Goal: Communication & Community: Answer question/provide support

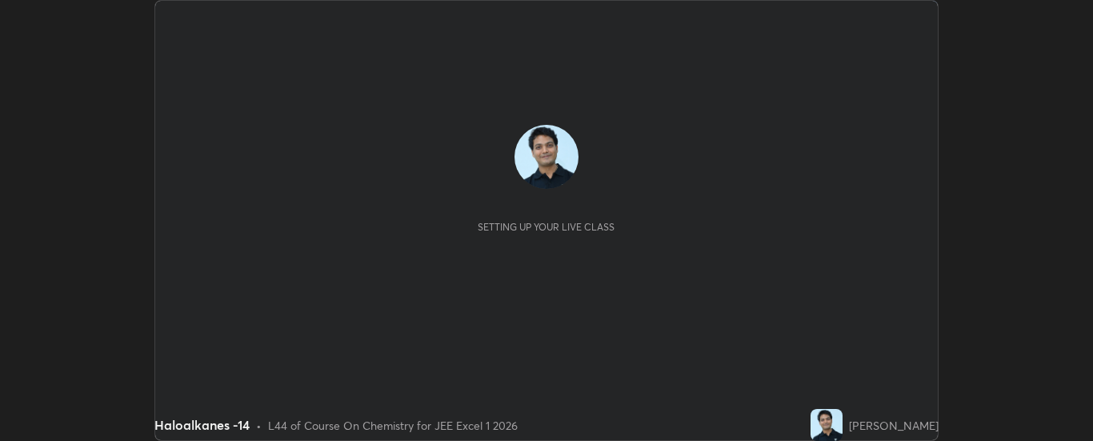
scroll to position [441, 1093]
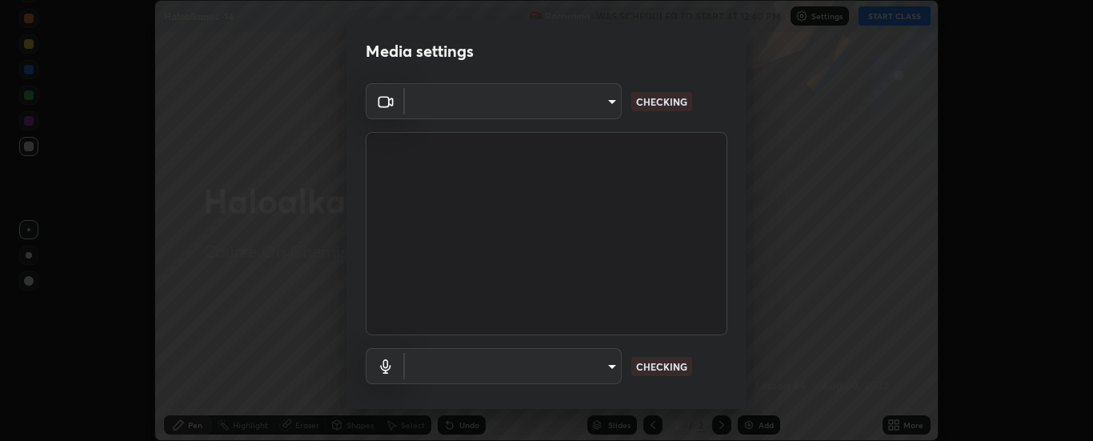
type input "62b16ade11e8ae053a7f4a6eb4e4335048c54db16a4c153b953ee654069adf1b"
type input "communications"
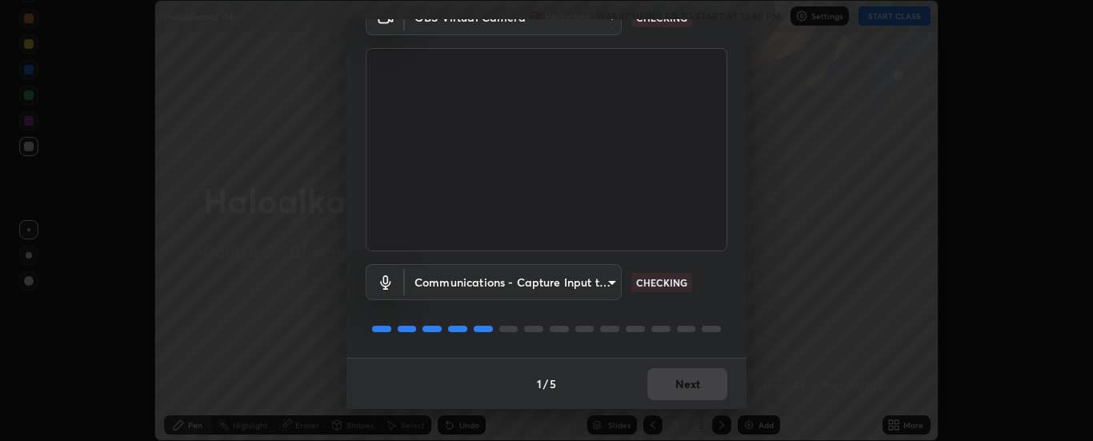
click at [610, 279] on body "Erase all Haloalkanes -14 Recording WAS SCHEDULED TO START AT 12:40 PM Settings…" at bounding box center [546, 220] width 1093 height 441
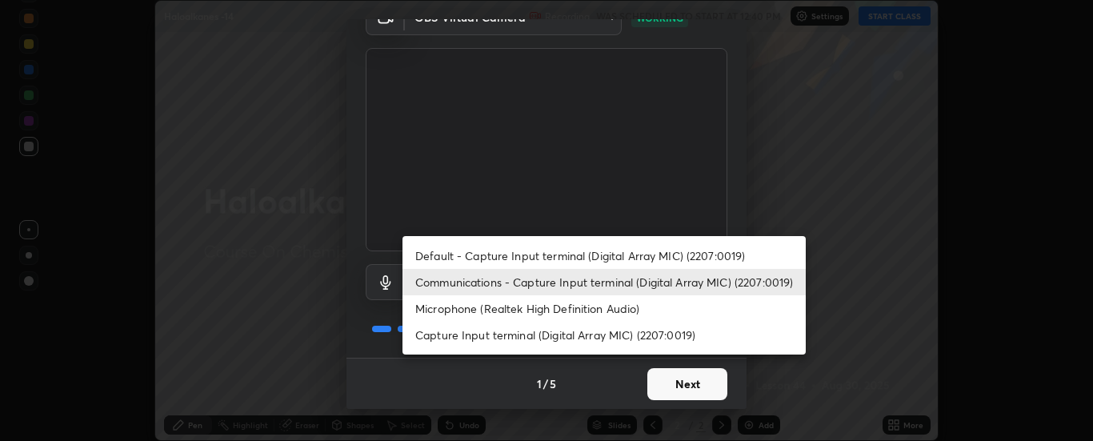
click at [658, 281] on li "Communications - Capture Input terminal (Digital Array MIC) (2207:0019)" at bounding box center [604, 282] width 403 height 26
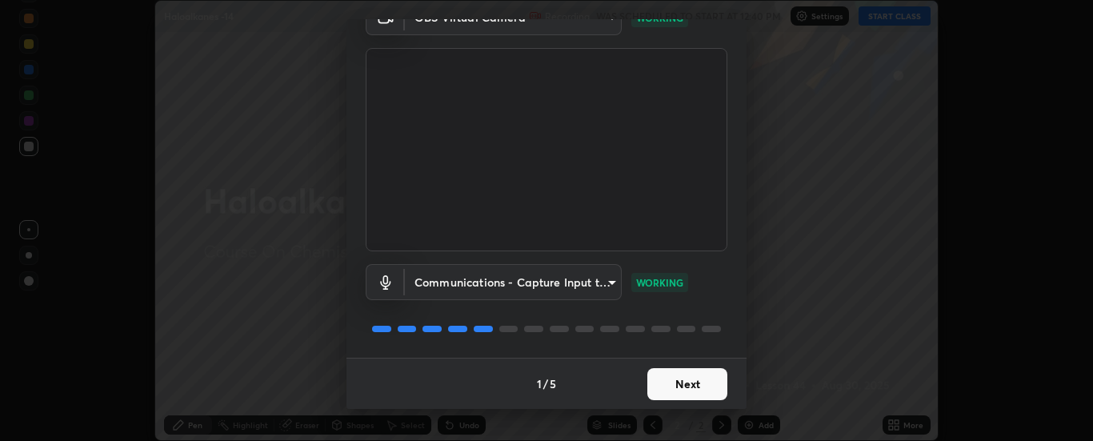
click at [683, 379] on button "Next" at bounding box center [687, 384] width 80 height 32
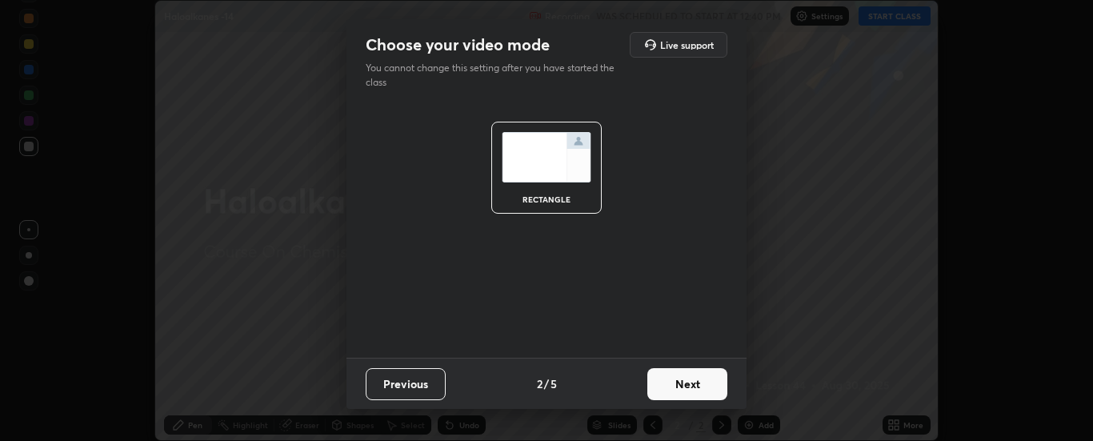
scroll to position [0, 0]
click at [691, 379] on button "Next" at bounding box center [687, 384] width 80 height 32
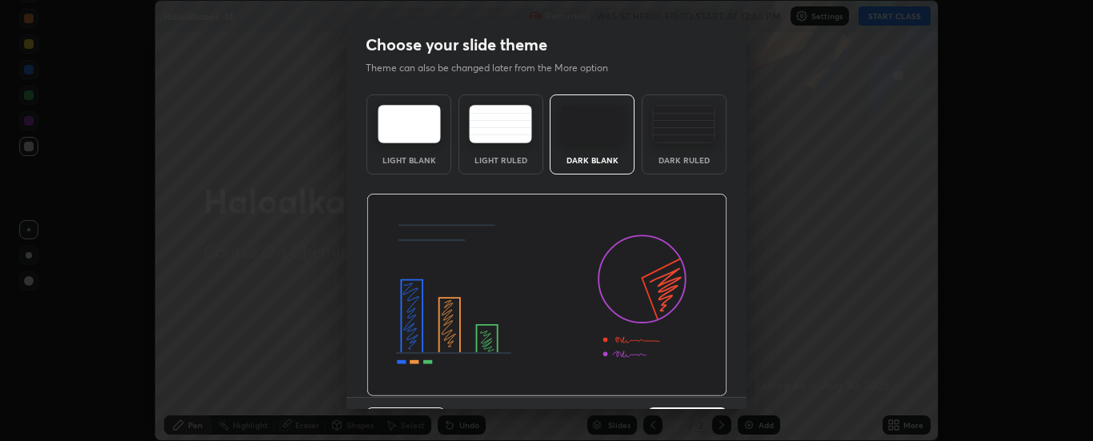
scroll to position [39, 0]
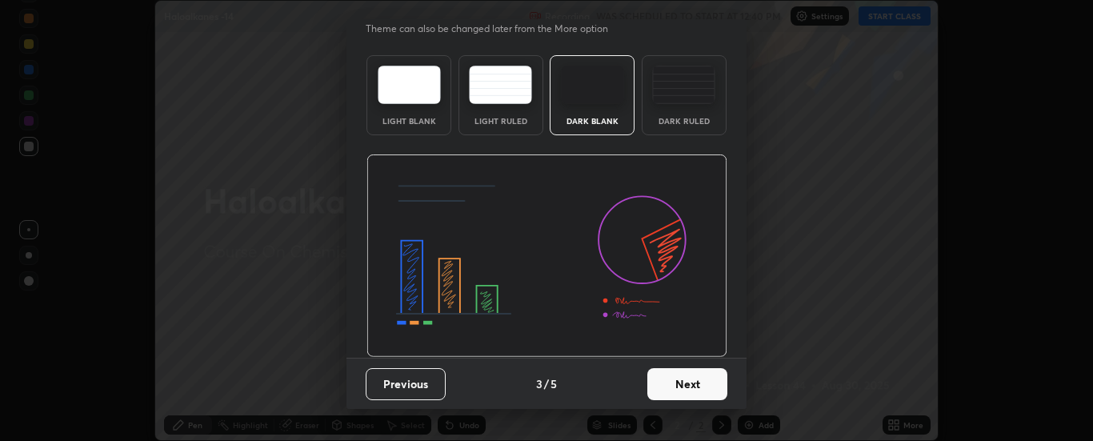
click at [687, 379] on button "Next" at bounding box center [687, 384] width 80 height 32
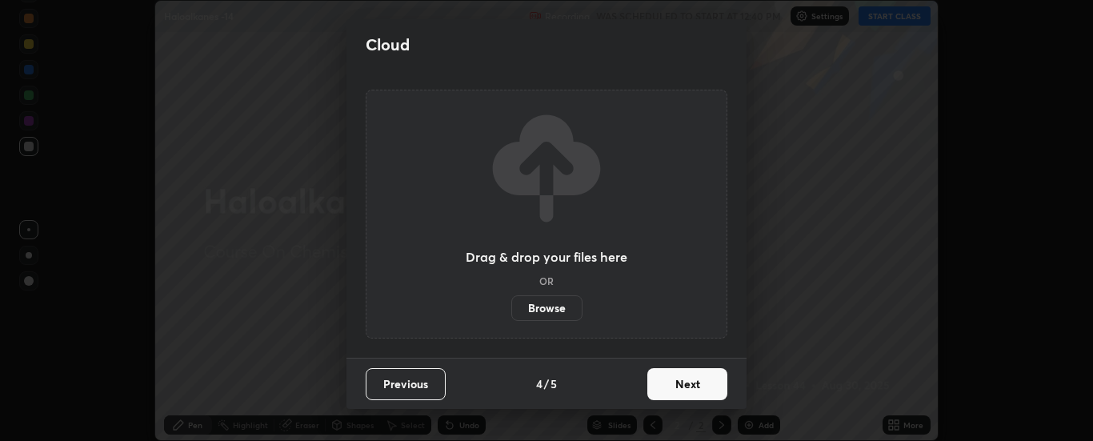
click at [695, 383] on button "Next" at bounding box center [687, 384] width 80 height 32
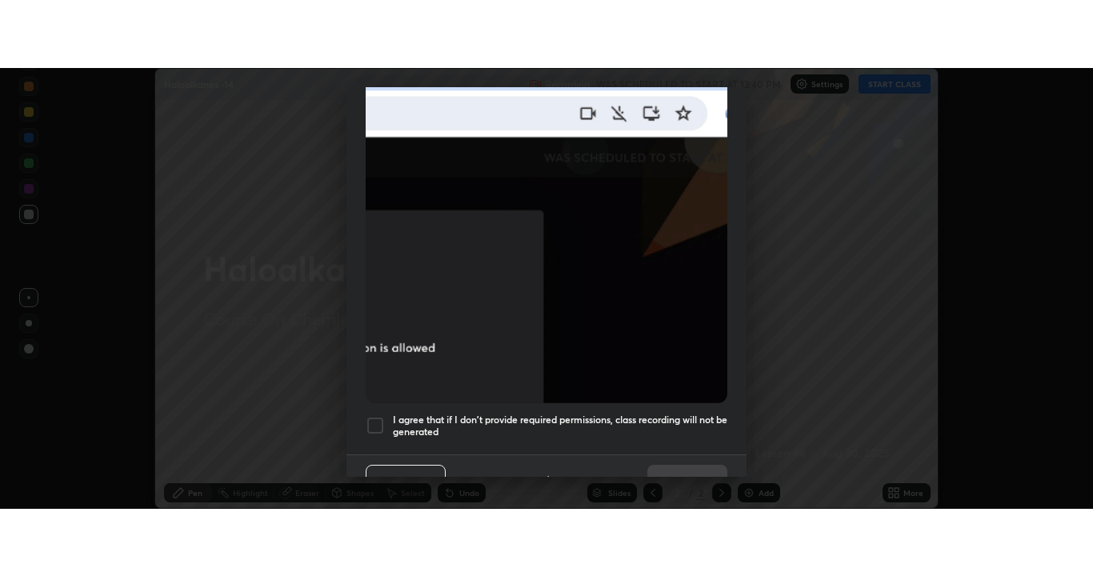
scroll to position [411, 0]
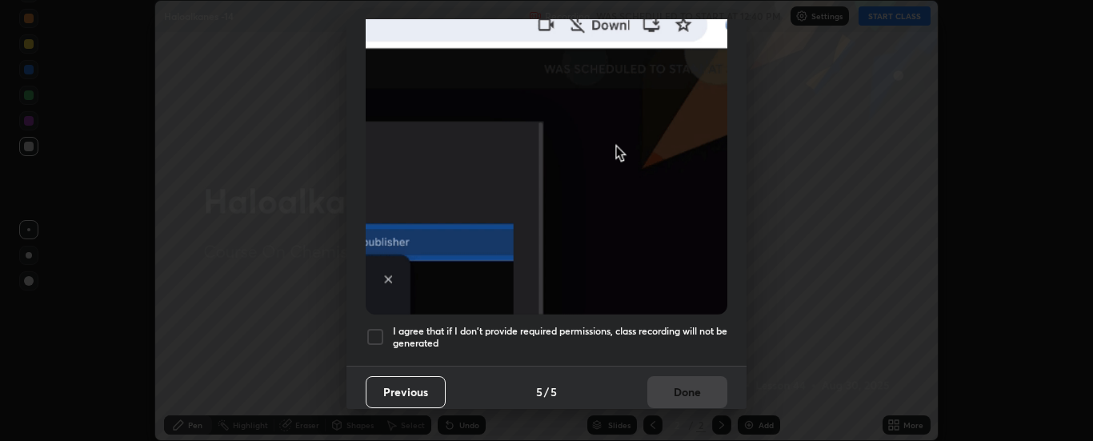
click at [374, 327] on div at bounding box center [375, 336] width 19 height 19
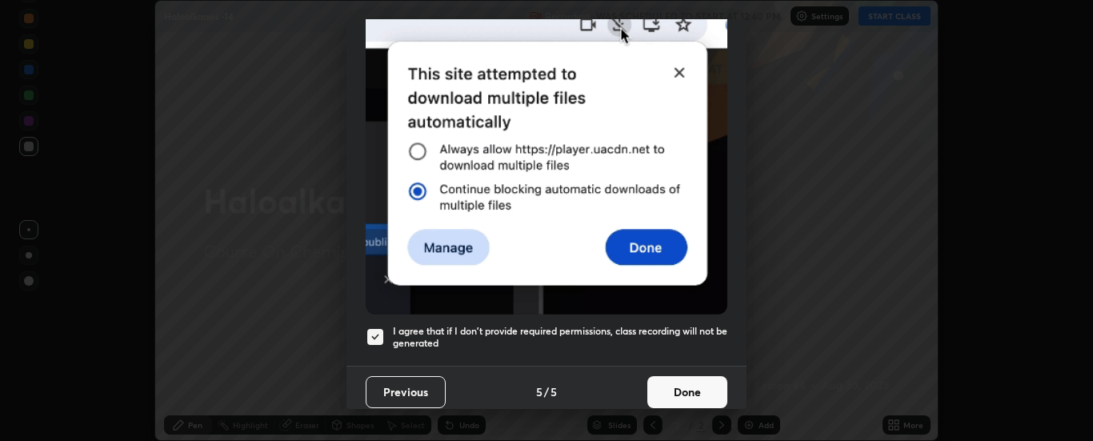
click at [675, 381] on button "Done" at bounding box center [687, 392] width 80 height 32
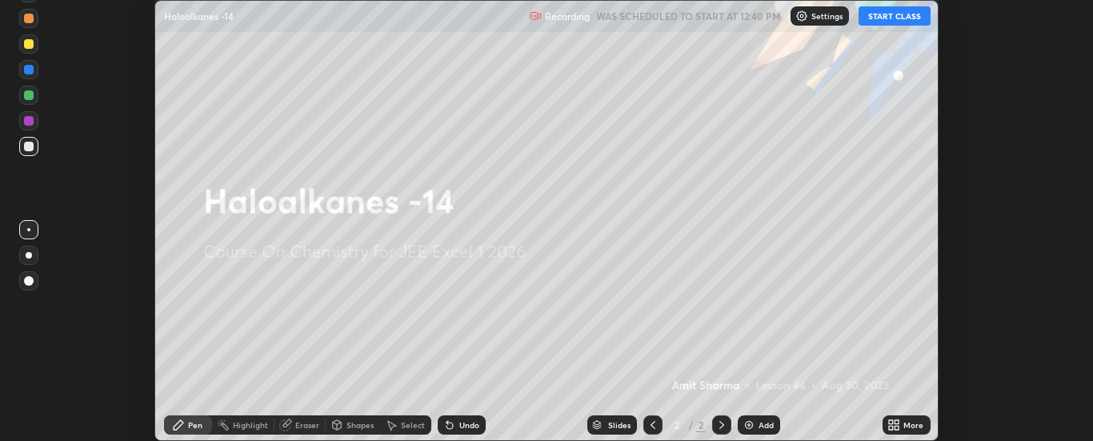
click at [902, 17] on button "START CLASS" at bounding box center [895, 15] width 72 height 19
click at [898, 421] on icon at bounding box center [897, 422] width 4 height 4
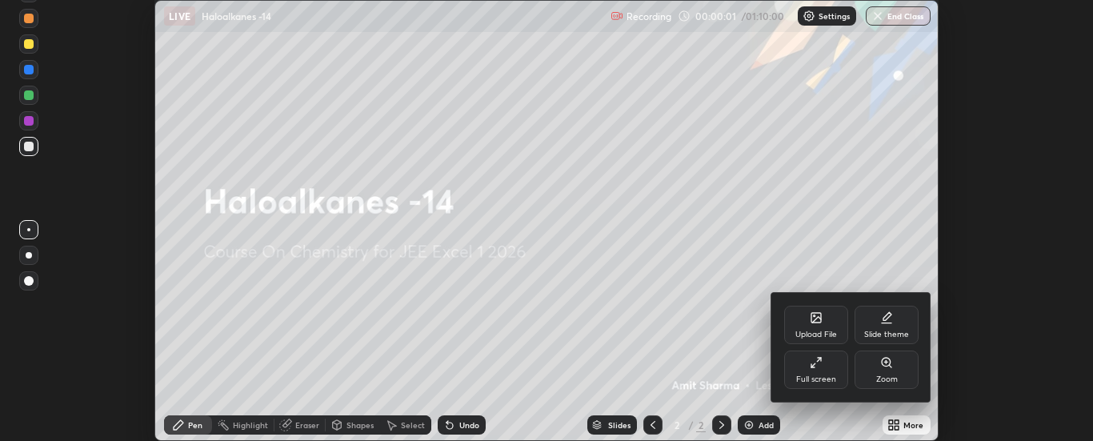
click at [827, 367] on div "Full screen" at bounding box center [816, 370] width 64 height 38
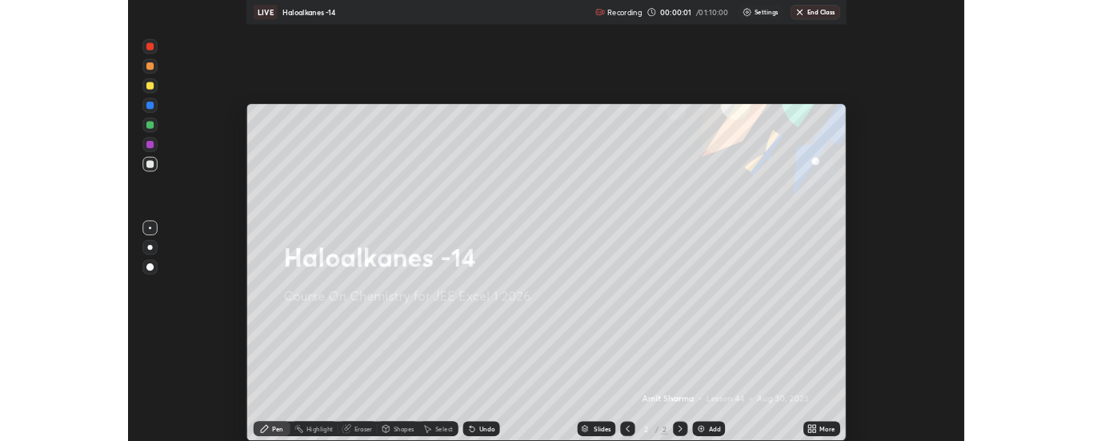
scroll to position [576, 1093]
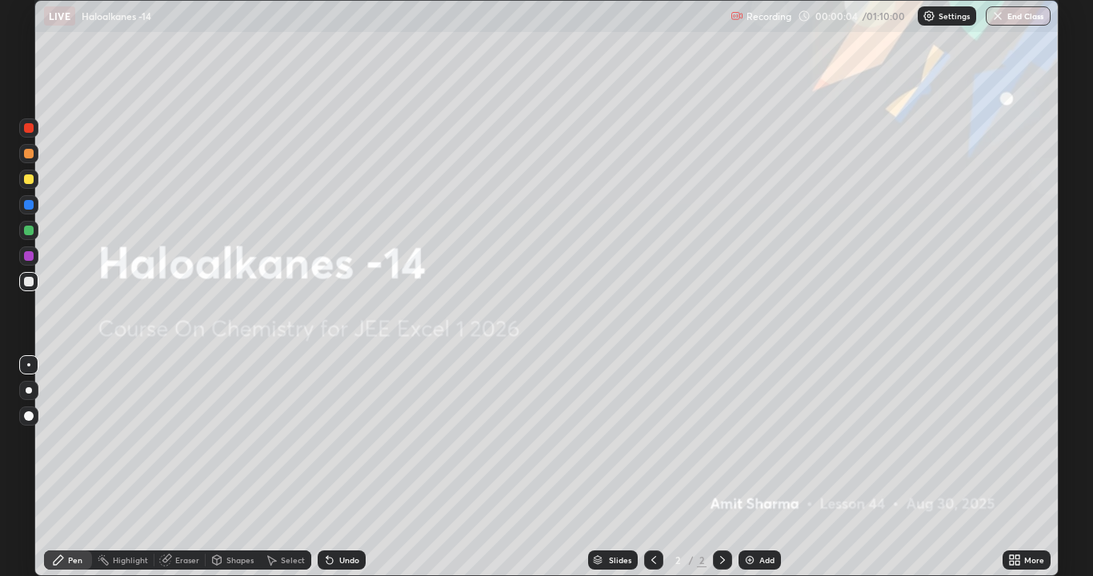
click at [762, 440] on div "Add" at bounding box center [766, 560] width 15 height 8
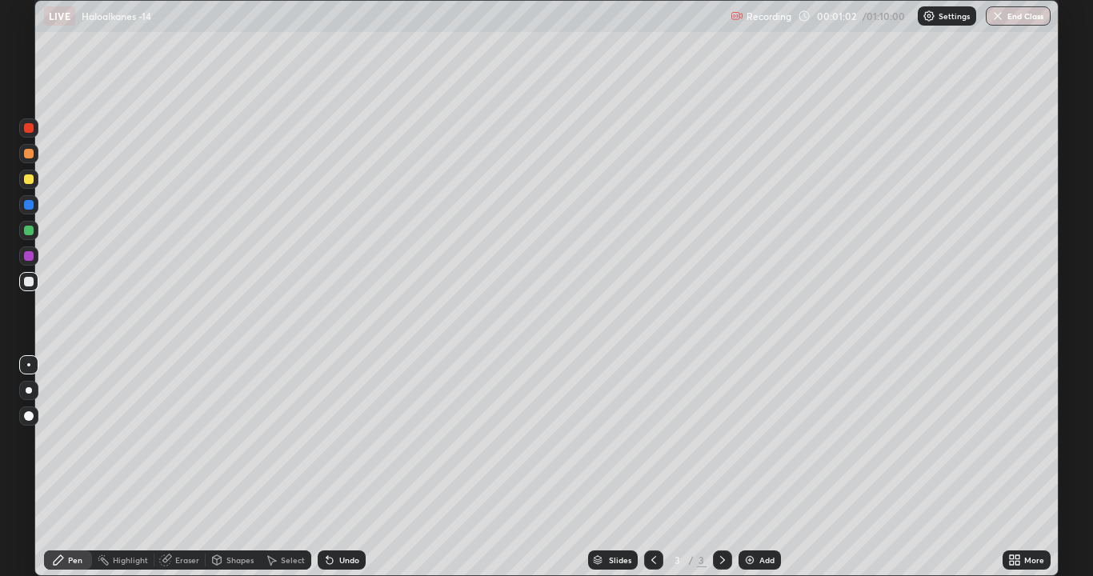
click at [29, 180] on div at bounding box center [29, 179] width 10 height 10
click at [747, 440] on img at bounding box center [749, 560] width 13 height 13
click at [648, 440] on icon at bounding box center [653, 560] width 13 height 13
click at [33, 280] on div at bounding box center [29, 282] width 10 height 10
click at [724, 440] on icon at bounding box center [722, 560] width 13 height 13
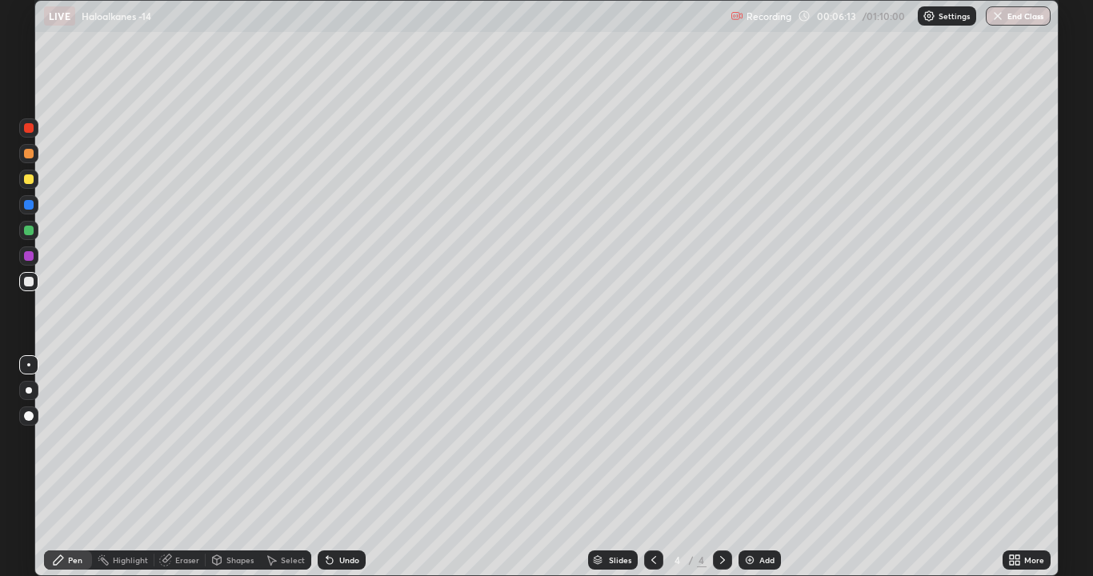
click at [26, 256] on div at bounding box center [29, 256] width 10 height 10
click at [27, 278] on div at bounding box center [29, 282] width 10 height 10
click at [358, 440] on div "Undo" at bounding box center [342, 560] width 48 height 19
click at [356, 440] on div "Undo" at bounding box center [349, 560] width 20 height 8
click at [354, 440] on div "Undo" at bounding box center [349, 560] width 20 height 8
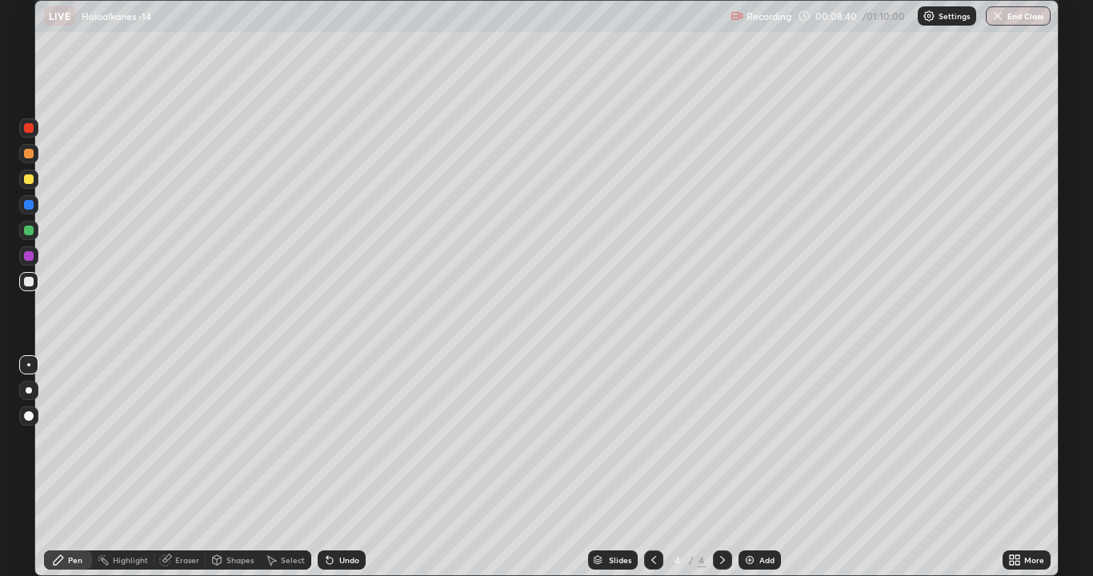
click at [355, 440] on div "Undo" at bounding box center [349, 560] width 20 height 8
click at [32, 258] on div at bounding box center [29, 256] width 10 height 10
click at [30, 282] on div at bounding box center [29, 282] width 10 height 10
click at [748, 440] on img at bounding box center [749, 560] width 13 height 13
click at [31, 182] on div at bounding box center [29, 179] width 10 height 10
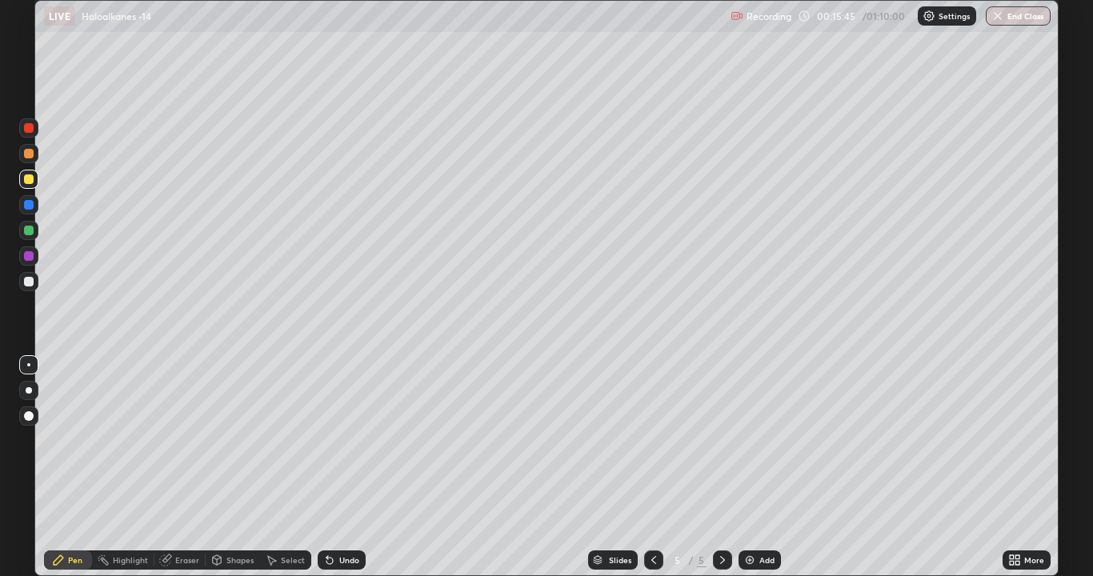
click at [27, 280] on div at bounding box center [29, 282] width 10 height 10
click at [29, 254] on div at bounding box center [29, 256] width 10 height 10
click at [30, 282] on div at bounding box center [29, 282] width 10 height 10
click at [32, 254] on div at bounding box center [29, 256] width 10 height 10
click at [759, 440] on div "Add" at bounding box center [766, 560] width 15 height 8
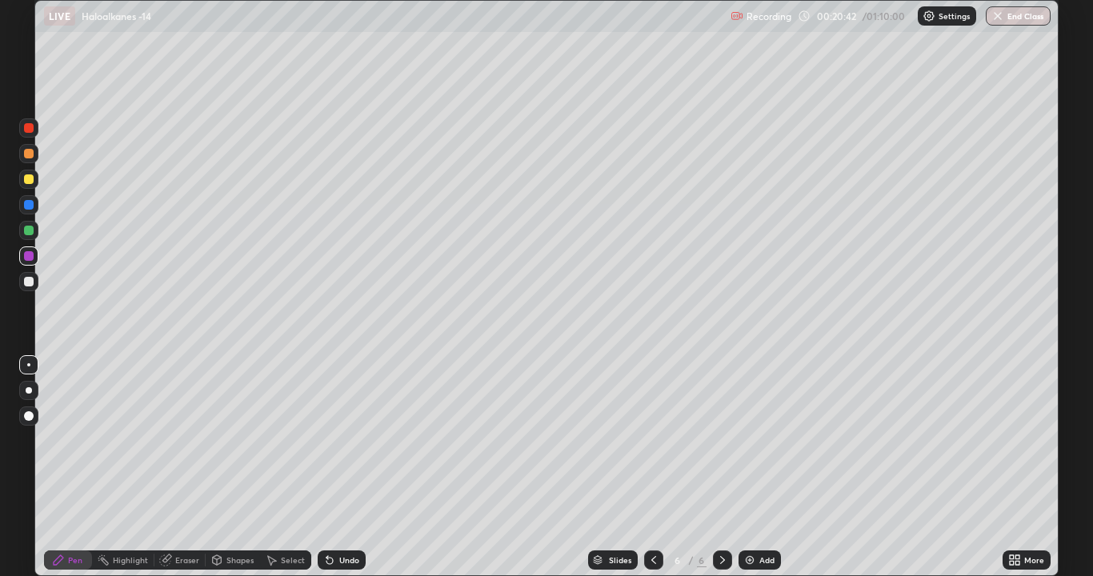
click at [33, 182] on div at bounding box center [29, 179] width 10 height 10
click at [30, 281] on div at bounding box center [29, 282] width 10 height 10
click at [30, 257] on div at bounding box center [29, 256] width 10 height 10
click at [26, 282] on div at bounding box center [29, 282] width 10 height 10
click at [327, 440] on div "Undo" at bounding box center [342, 560] width 48 height 19
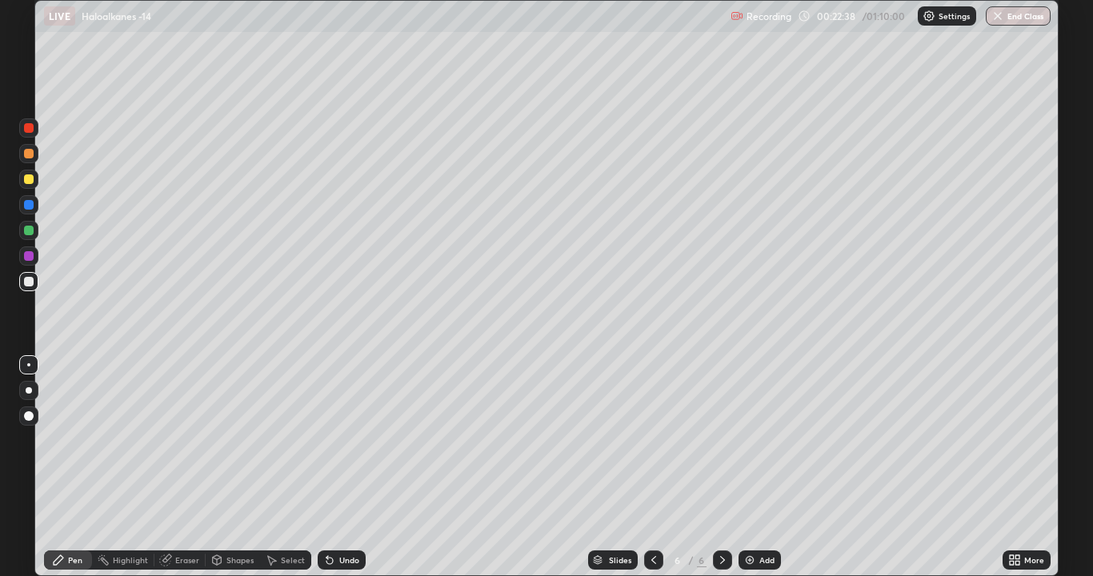
click at [332, 440] on icon at bounding box center [329, 560] width 13 height 13
click at [333, 440] on icon at bounding box center [329, 560] width 13 height 13
click at [329, 440] on icon at bounding box center [329, 560] width 13 height 13
click at [188, 440] on div "Eraser" at bounding box center [187, 560] width 24 height 8
click at [72, 440] on div "Pen" at bounding box center [75, 560] width 14 height 8
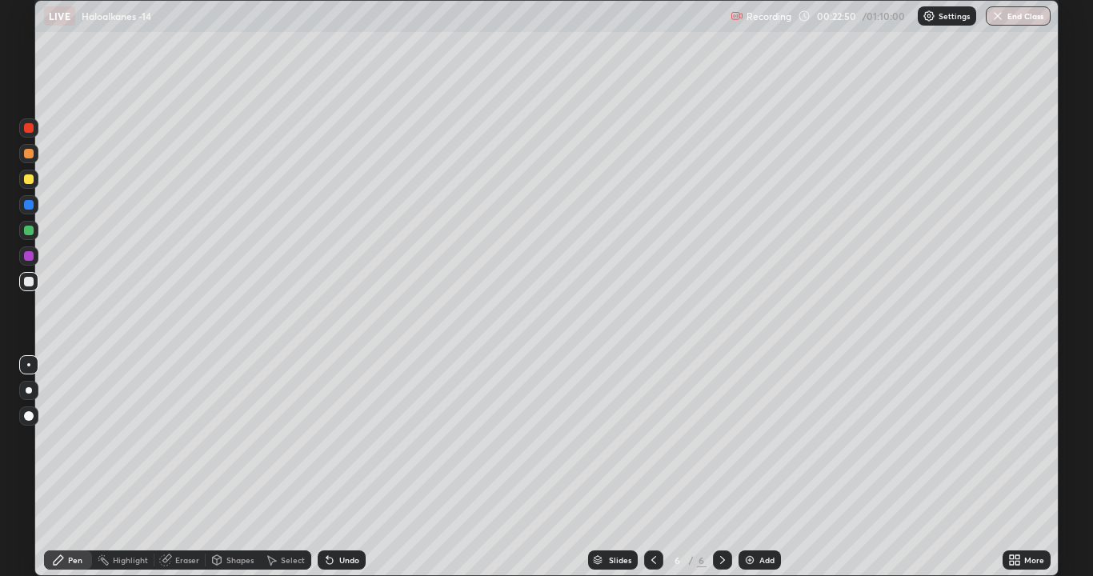
click at [30, 178] on div at bounding box center [29, 179] width 10 height 10
click at [27, 279] on div at bounding box center [29, 282] width 10 height 10
click at [27, 254] on div at bounding box center [29, 256] width 10 height 10
click at [29, 278] on div at bounding box center [29, 282] width 10 height 10
click at [760, 440] on div "Add" at bounding box center [760, 560] width 42 height 19
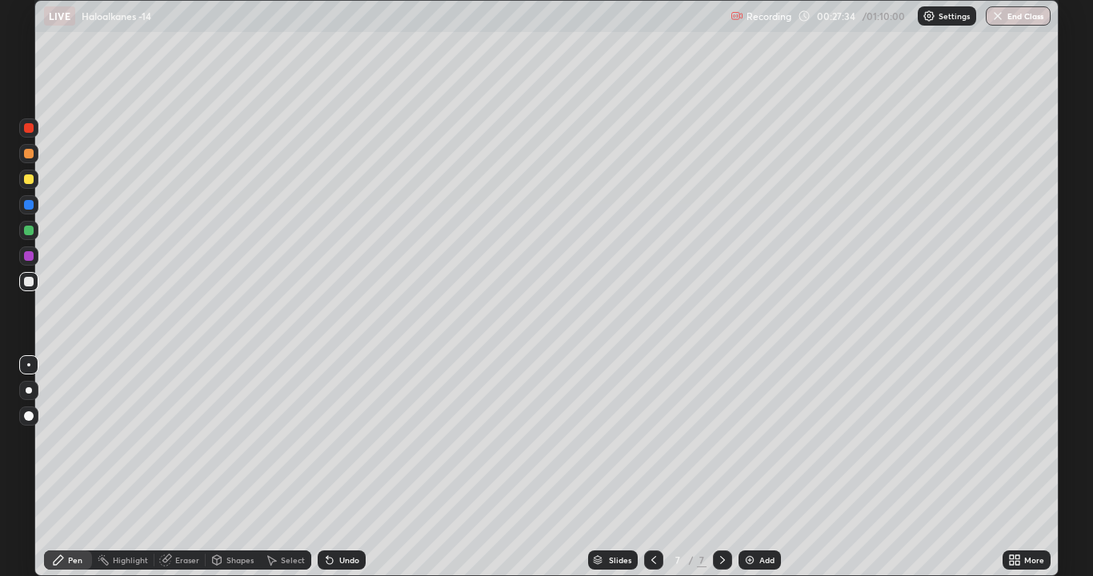
click at [30, 179] on div at bounding box center [29, 179] width 10 height 10
click at [30, 281] on div at bounding box center [29, 282] width 10 height 10
click at [191, 440] on div "Eraser" at bounding box center [187, 560] width 24 height 8
click at [80, 440] on div "Pen" at bounding box center [75, 560] width 14 height 8
click at [26, 259] on div at bounding box center [29, 256] width 10 height 10
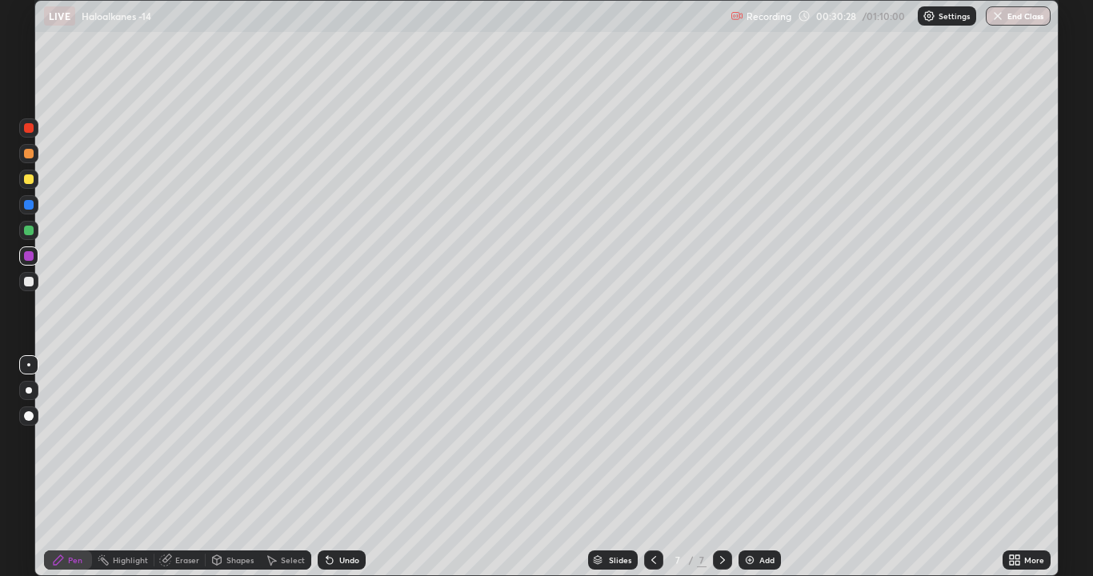
click at [30, 283] on div at bounding box center [29, 282] width 10 height 10
click at [29, 256] on div at bounding box center [29, 256] width 10 height 10
click at [28, 280] on div at bounding box center [29, 282] width 10 height 10
click at [759, 440] on div "Add" at bounding box center [766, 560] width 15 height 8
click at [30, 179] on div at bounding box center [29, 179] width 10 height 10
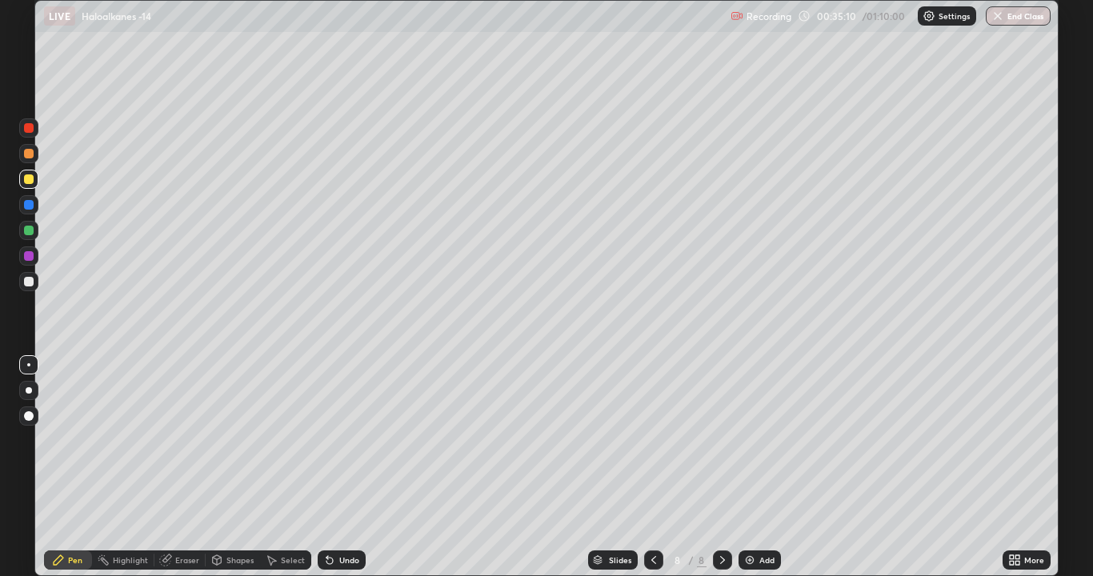
click at [29, 282] on div at bounding box center [29, 282] width 10 height 10
click at [747, 440] on img at bounding box center [749, 560] width 13 height 13
click at [30, 257] on div at bounding box center [29, 256] width 10 height 10
click at [28, 281] on div at bounding box center [29, 282] width 10 height 10
click at [31, 231] on div at bounding box center [29, 231] width 10 height 10
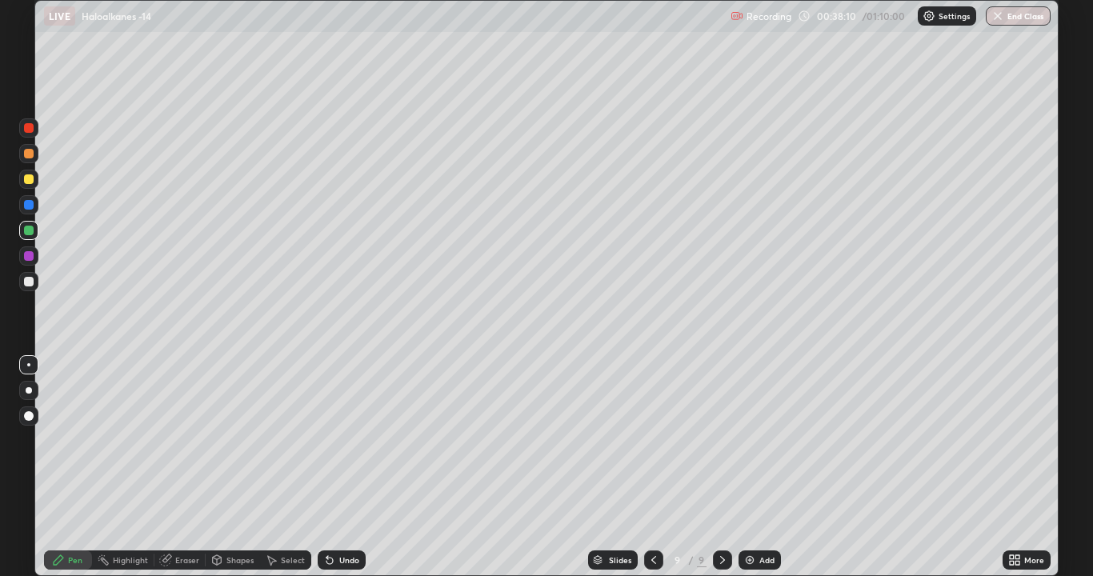
click at [32, 177] on div at bounding box center [29, 179] width 10 height 10
click at [30, 279] on div at bounding box center [29, 282] width 10 height 10
click at [26, 255] on div at bounding box center [29, 256] width 10 height 10
click at [26, 282] on div at bounding box center [29, 282] width 10 height 10
click at [28, 258] on div at bounding box center [29, 256] width 10 height 10
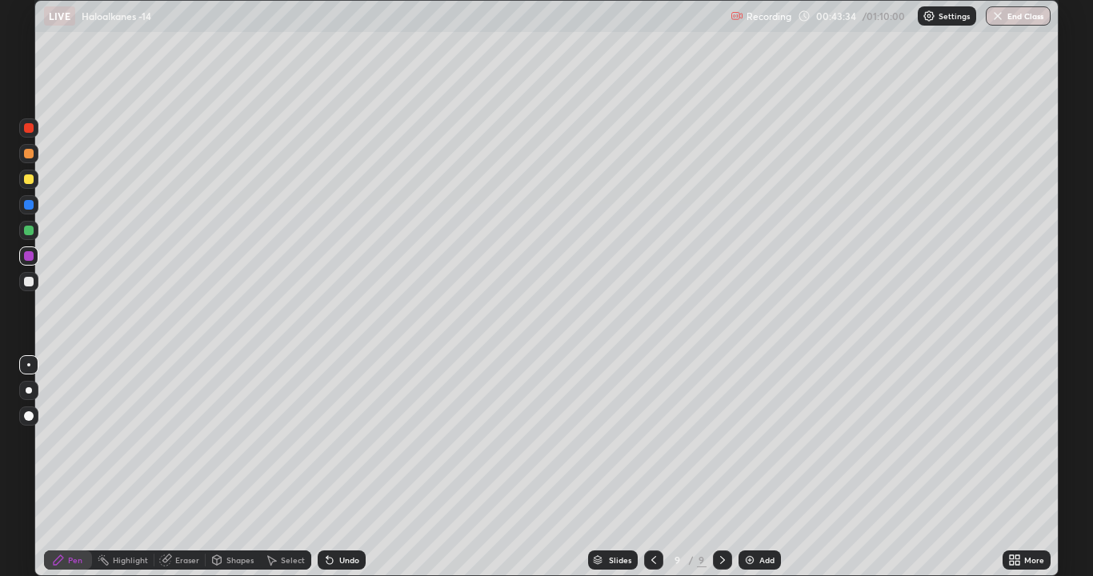
click at [30, 178] on div at bounding box center [29, 179] width 10 height 10
click at [747, 440] on img at bounding box center [749, 560] width 13 height 13
click at [30, 280] on div at bounding box center [29, 282] width 10 height 10
click at [27, 254] on div at bounding box center [29, 256] width 10 height 10
click at [26, 179] on div at bounding box center [29, 179] width 10 height 10
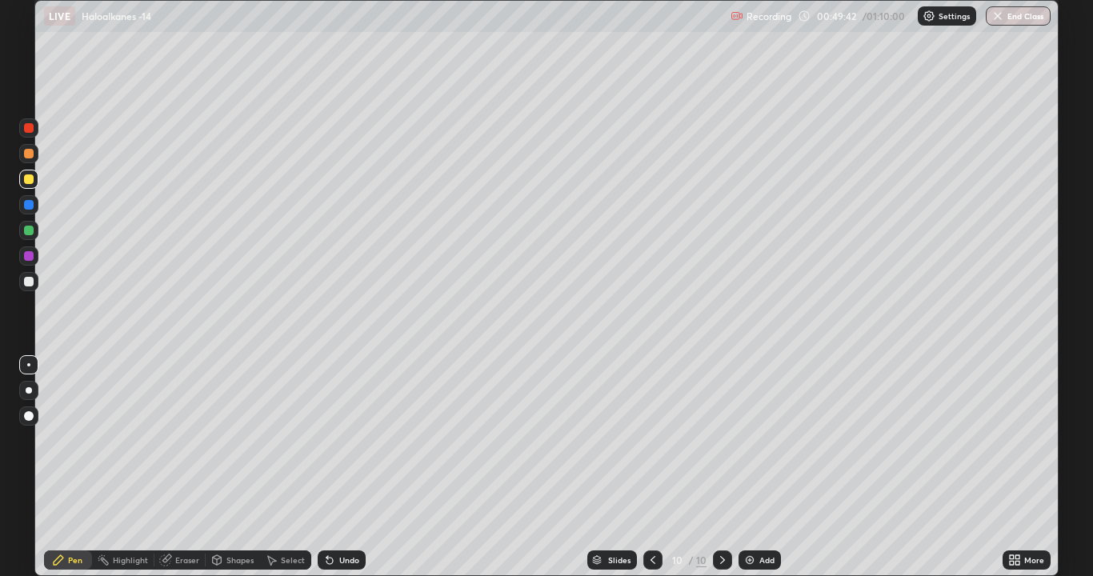
click at [753, 440] on img at bounding box center [749, 560] width 13 height 13
click at [26, 282] on div at bounding box center [29, 282] width 10 height 10
click at [30, 128] on div at bounding box center [29, 128] width 10 height 10
click at [30, 281] on div at bounding box center [29, 282] width 10 height 10
click at [29, 130] on div at bounding box center [29, 128] width 10 height 10
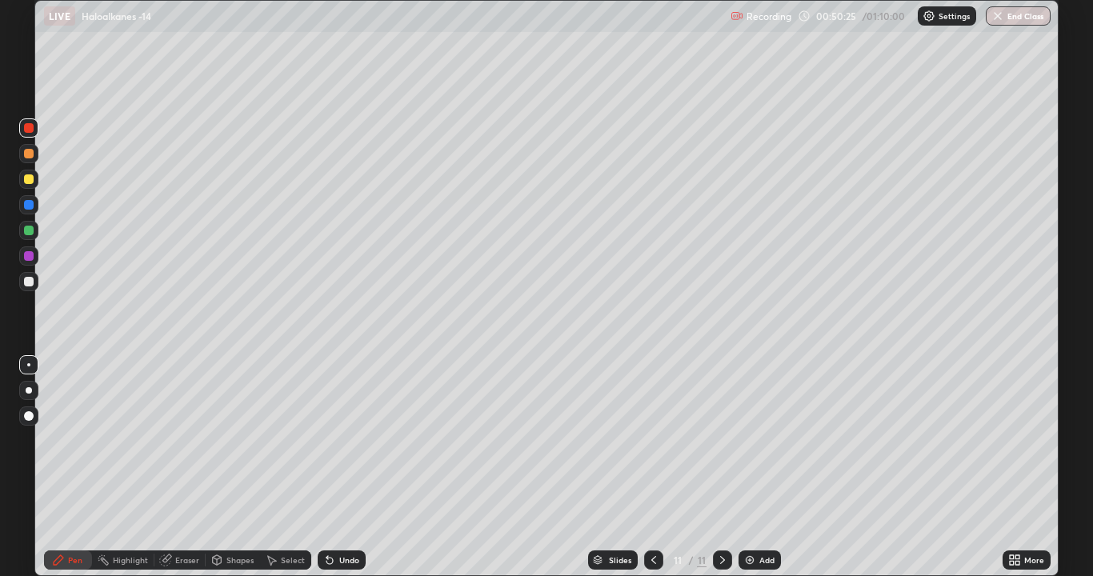
click at [31, 282] on div at bounding box center [29, 282] width 10 height 10
click at [30, 231] on div at bounding box center [29, 231] width 10 height 10
click at [647, 440] on icon at bounding box center [653, 560] width 13 height 13
click at [718, 440] on icon at bounding box center [722, 560] width 13 height 13
click at [30, 128] on div at bounding box center [29, 128] width 10 height 10
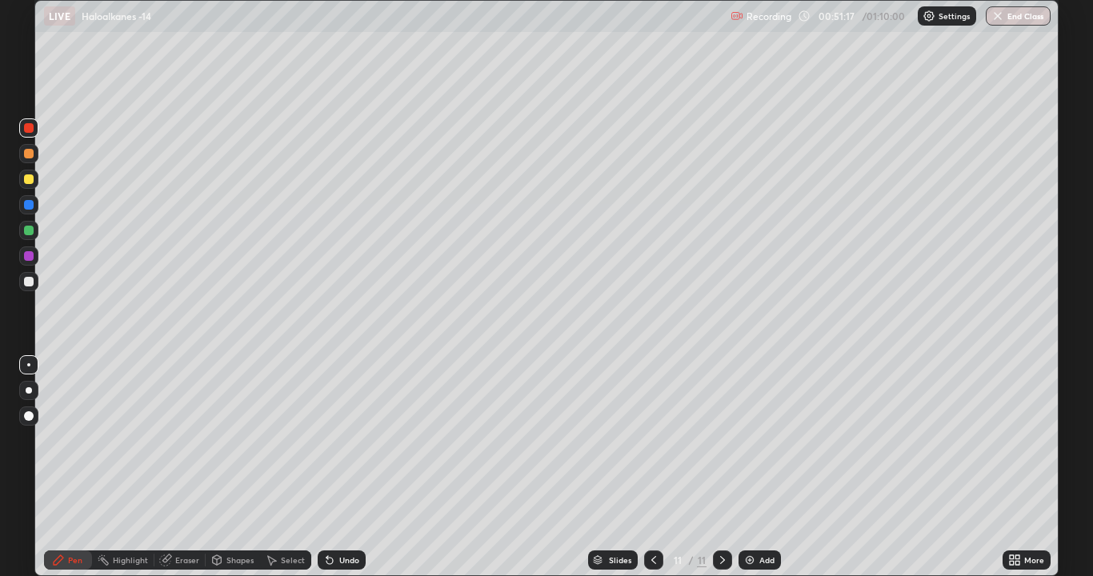
click at [28, 281] on div at bounding box center [29, 282] width 10 height 10
click at [28, 253] on div at bounding box center [29, 256] width 10 height 10
click at [31, 281] on div at bounding box center [29, 282] width 10 height 10
click at [763, 440] on div "Add" at bounding box center [760, 560] width 42 height 19
click at [32, 181] on div at bounding box center [29, 179] width 10 height 10
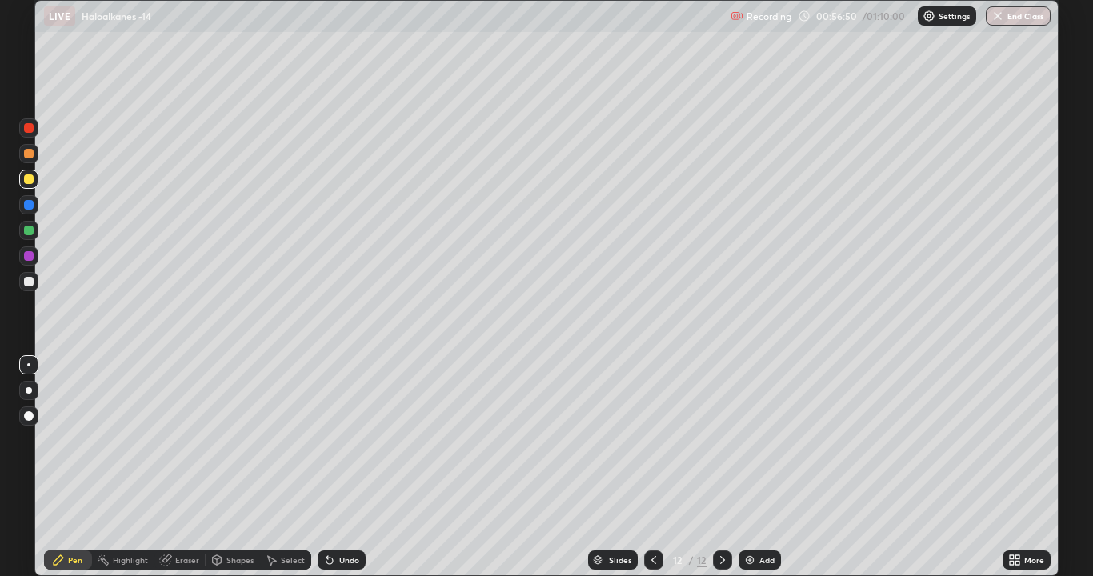
click at [26, 282] on div at bounding box center [29, 282] width 10 height 10
click at [30, 179] on div at bounding box center [29, 179] width 10 height 10
click at [29, 280] on div at bounding box center [29, 282] width 10 height 10
click at [31, 179] on div at bounding box center [29, 179] width 10 height 10
click at [29, 280] on div at bounding box center [29, 282] width 10 height 10
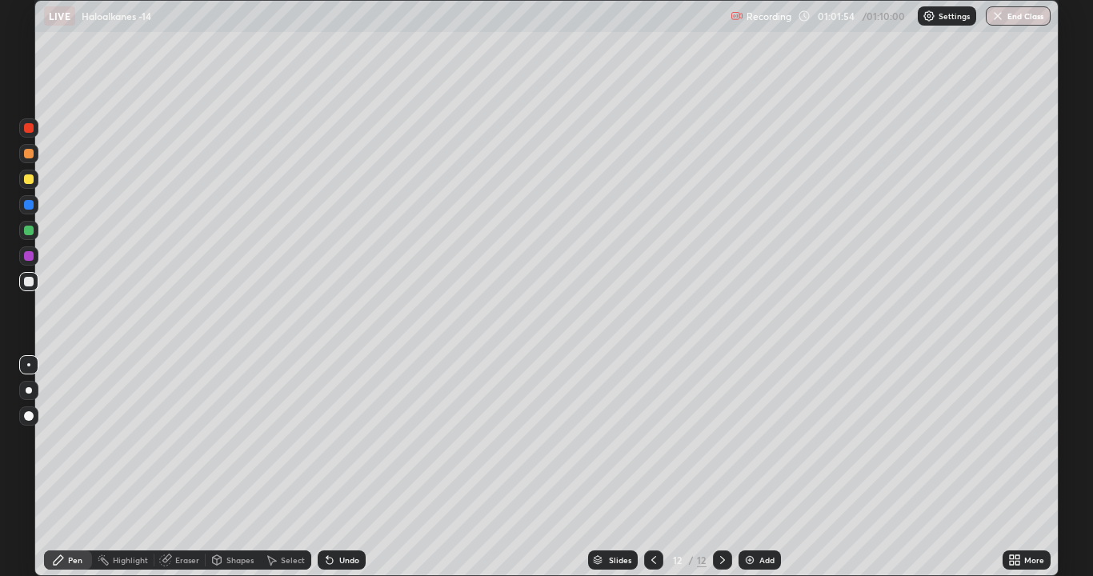
click at [752, 440] on div "Add" at bounding box center [760, 560] width 42 height 19
click at [30, 179] on div at bounding box center [29, 179] width 10 height 10
click at [31, 282] on div at bounding box center [29, 282] width 10 height 10
click at [26, 178] on div at bounding box center [29, 179] width 10 height 10
click at [30, 281] on div at bounding box center [29, 282] width 10 height 10
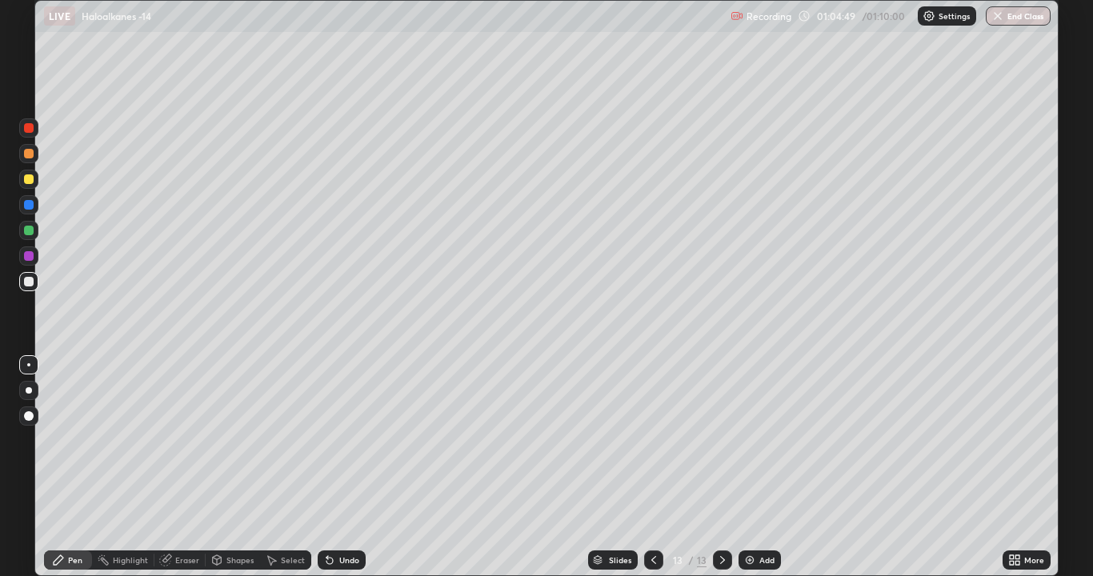
click at [325, 440] on icon at bounding box center [329, 560] width 13 height 13
click at [234, 440] on div "Shapes" at bounding box center [233, 560] width 54 height 19
click at [181, 440] on div "Eraser" at bounding box center [187, 560] width 24 height 8
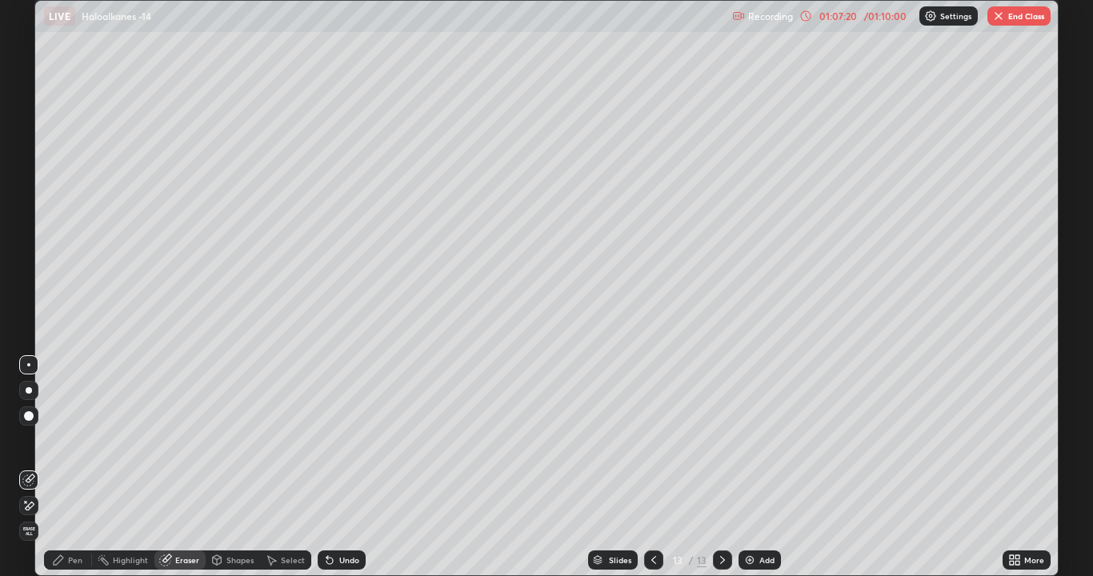
click at [72, 440] on div "Pen" at bounding box center [68, 560] width 48 height 19
click at [339, 440] on div "Undo" at bounding box center [349, 560] width 20 height 8
click at [344, 440] on div "Undo" at bounding box center [349, 560] width 20 height 8
click at [185, 440] on div "Eraser" at bounding box center [187, 560] width 24 height 8
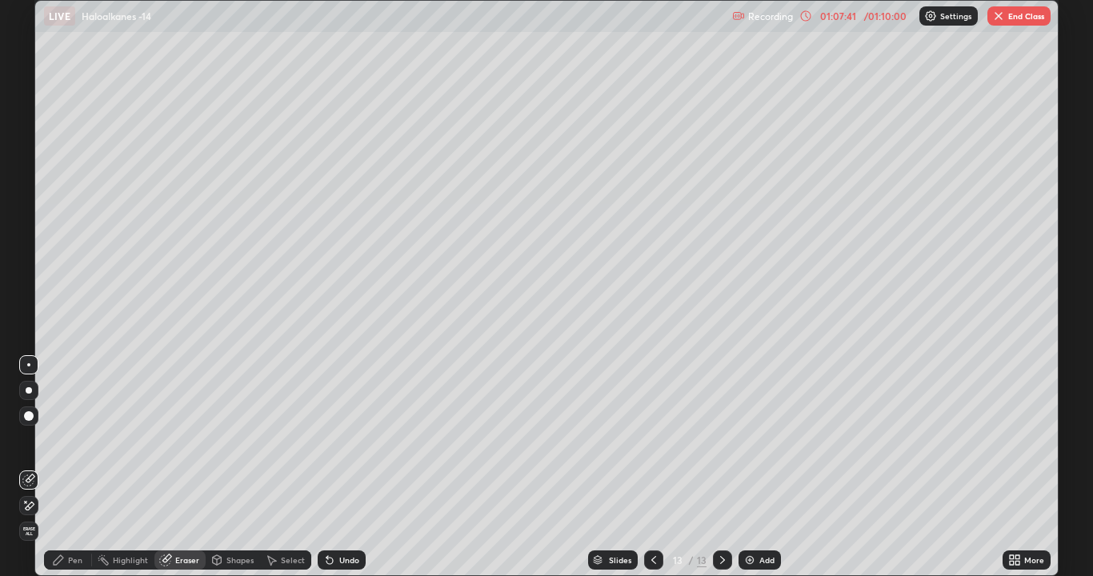
click at [68, 440] on div "Pen" at bounding box center [75, 560] width 14 height 8
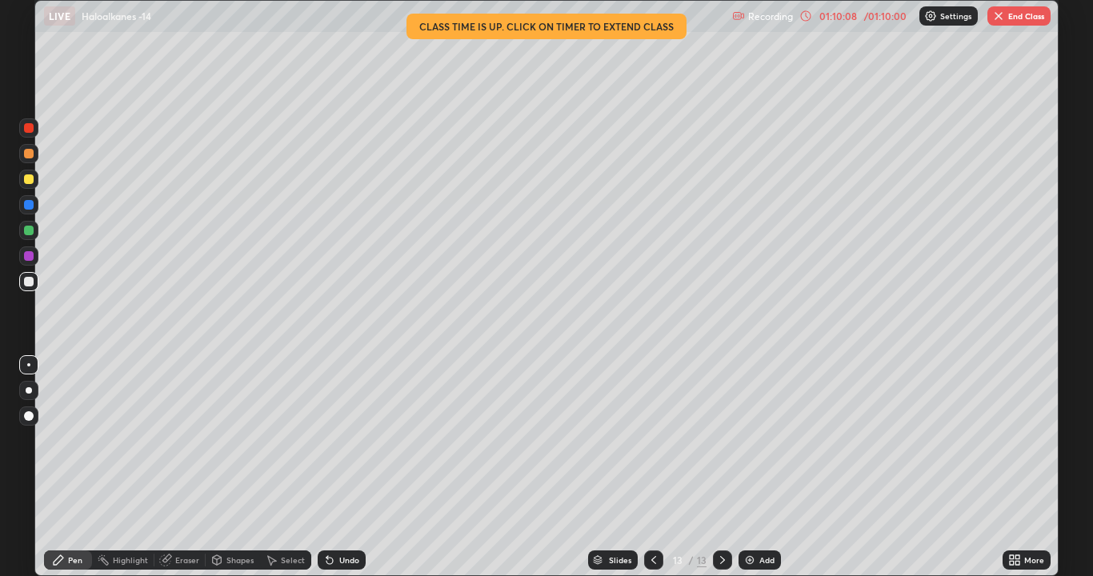
click at [1022, 15] on button "End Class" at bounding box center [1019, 15] width 63 height 19
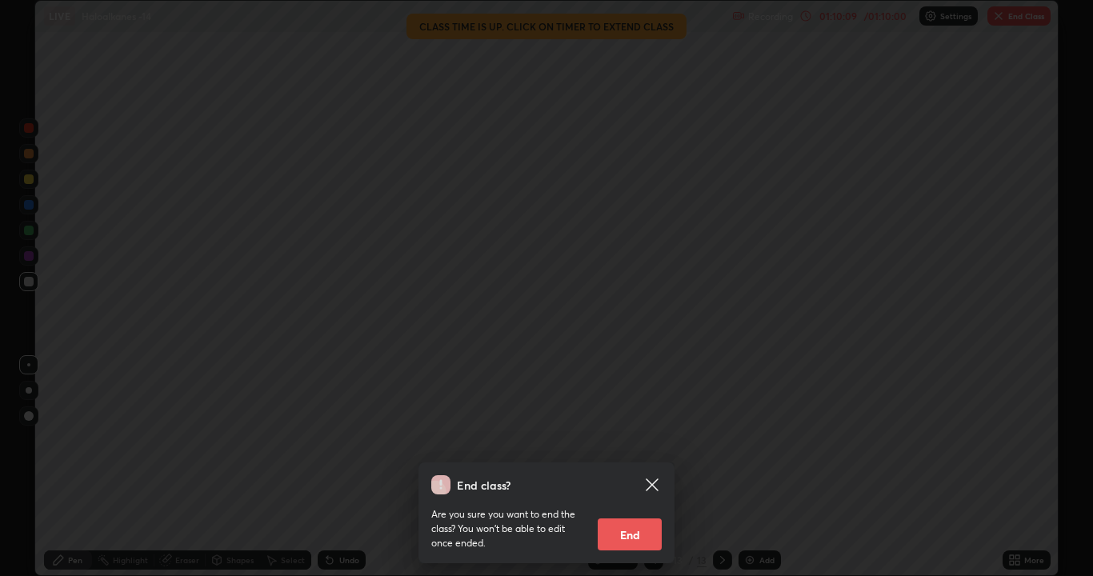
click at [633, 440] on button "End" at bounding box center [630, 535] width 64 height 32
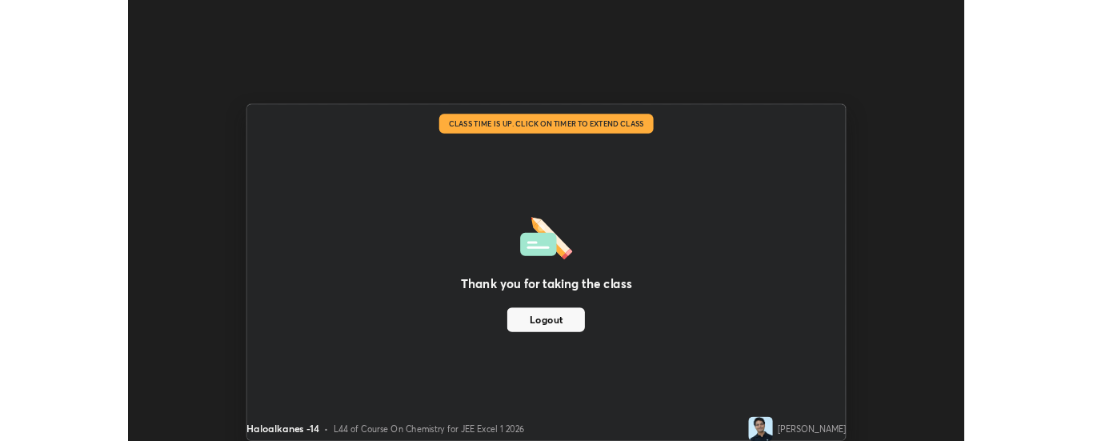
scroll to position [79585, 78933]
